Goal: Check status: Check status

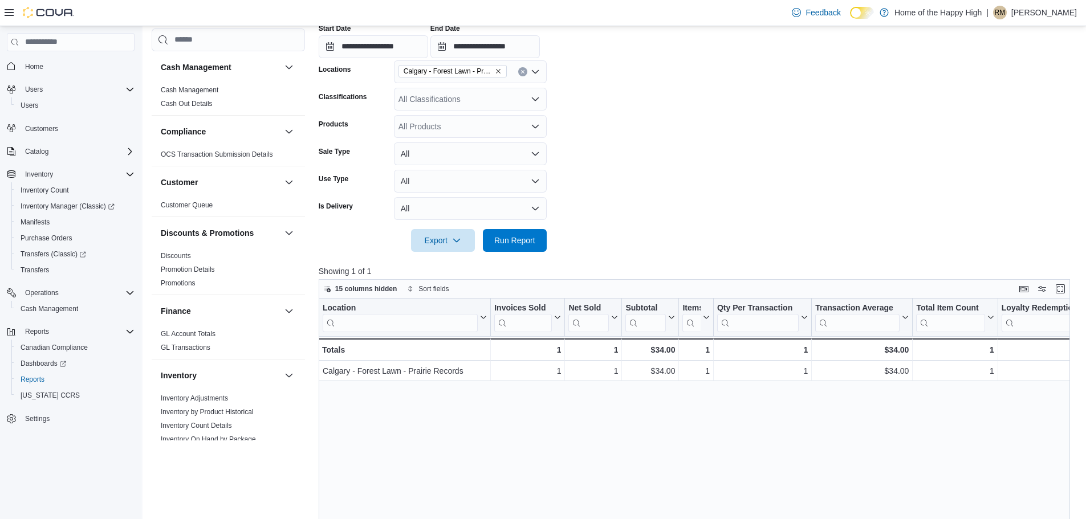
scroll to position [228, 0]
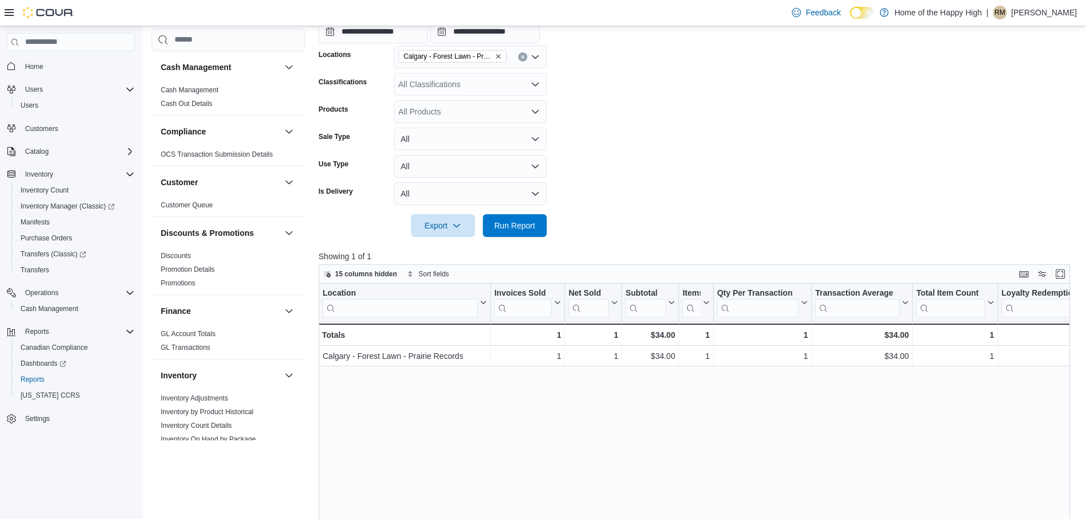
click at [657, 450] on div "Location Click to view column header actions Invoices Sold Click to view column…" at bounding box center [698, 482] width 759 height 396
